Goal: Use online tool/utility: Use online tool/utility

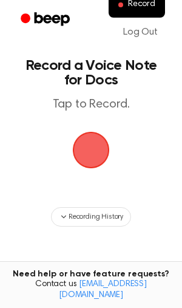
click at [83, 139] on span "button" at bounding box center [91, 150] width 34 height 34
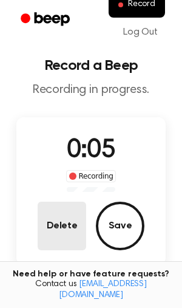
click at [55, 237] on button "Delete" at bounding box center [62, 225] width 49 height 49
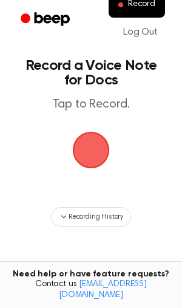
click at [86, 147] on span "button" at bounding box center [91, 150] width 34 height 34
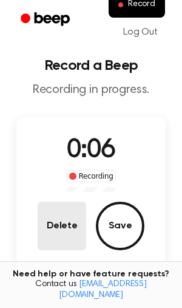
click at [73, 236] on button "Delete" at bounding box center [62, 225] width 49 height 49
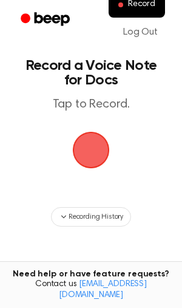
click at [93, 146] on span "button" at bounding box center [91, 150] width 34 height 34
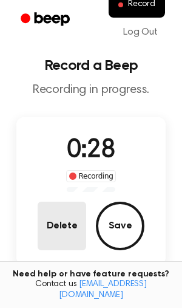
click at [61, 227] on button "Delete" at bounding box center [62, 225] width 49 height 49
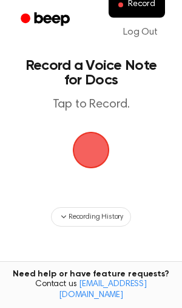
click at [85, 155] on span "button" at bounding box center [91, 150] width 34 height 34
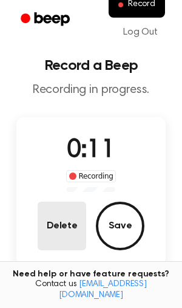
click at [55, 221] on button "Delete" at bounding box center [62, 225] width 49 height 49
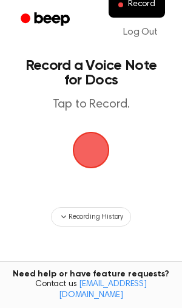
click at [96, 149] on span "button" at bounding box center [91, 150] width 34 height 34
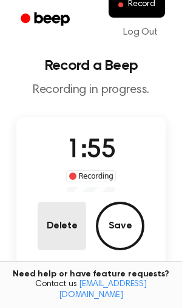
click at [72, 218] on button "Delete" at bounding box center [62, 225] width 49 height 49
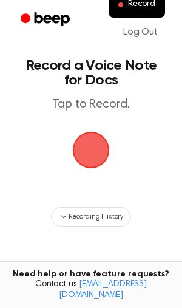
click at [87, 143] on span "button" at bounding box center [91, 150] width 34 height 34
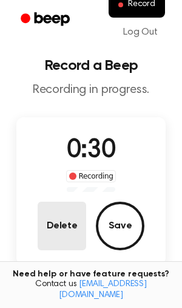
click at [84, 225] on button "Delete" at bounding box center [62, 225] width 49 height 49
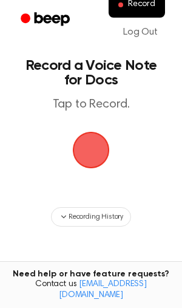
click at [87, 161] on span "button" at bounding box center [91, 150] width 34 height 34
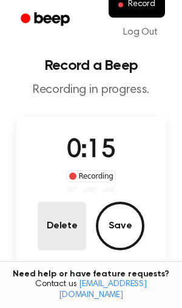
click at [72, 208] on button "Delete" at bounding box center [62, 225] width 49 height 49
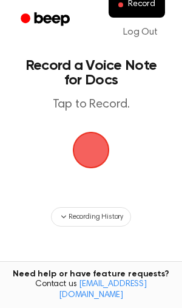
click at [95, 146] on span "button" at bounding box center [91, 150] width 34 height 34
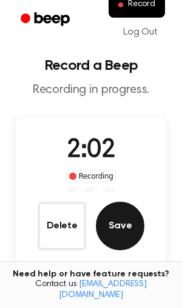
click at [117, 217] on button "Save" at bounding box center [120, 225] width 49 height 49
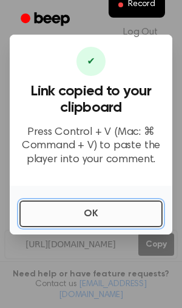
click at [54, 211] on button "OK" at bounding box center [90, 213] width 143 height 27
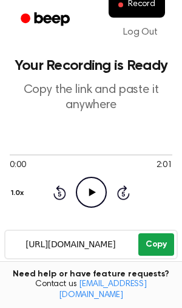
click at [152, 244] on button "Copy" at bounding box center [156, 244] width 36 height 22
